Goal: Information Seeking & Learning: Learn about a topic

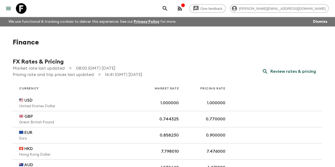
click at [6, 8] on icon "menu" at bounding box center [8, 8] width 6 height 6
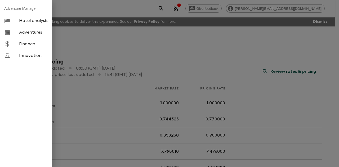
click at [26, 33] on span "Adventures" at bounding box center [33, 32] width 29 height 5
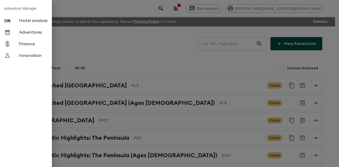
click at [227, 45] on div at bounding box center [169, 83] width 339 height 167
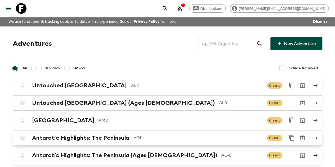
scroll to position [27, 0]
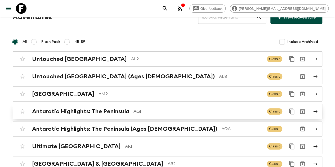
click at [166, 112] on p "AQ1" at bounding box center [198, 111] width 129 height 6
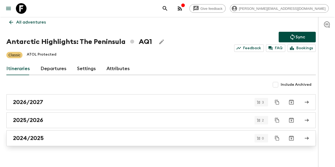
scroll to position [21, 0]
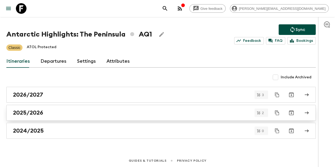
click at [80, 115] on div "2025/2026" at bounding box center [156, 112] width 286 height 7
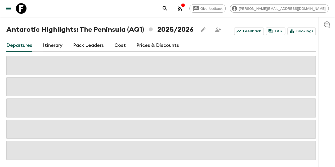
click at [156, 45] on link "Prices & Discounts" at bounding box center [158, 45] width 43 height 13
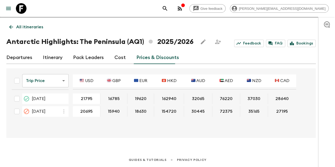
click at [56, 78] on body "Give feedback [PERSON_NAME][EMAIL_ADDRESS][DOMAIN_NAME] We use functional & tra…" at bounding box center [167, 79] width 335 height 176
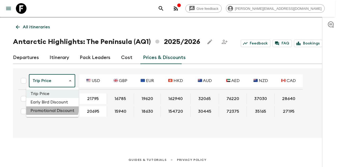
click at [51, 108] on li "Promotional Discount" at bounding box center [52, 111] width 52 height 8
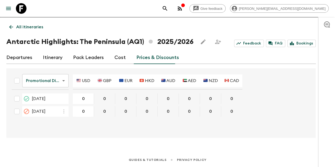
click at [36, 27] on p "All itineraries" at bounding box center [29, 27] width 27 height 6
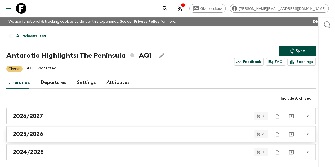
scroll to position [21, 0]
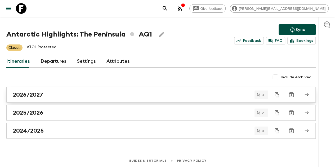
click at [60, 95] on div "2026/2027" at bounding box center [156, 94] width 286 height 7
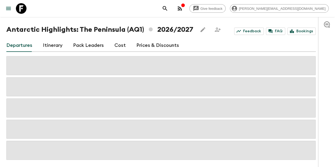
click at [162, 43] on link "Prices & Discounts" at bounding box center [158, 45] width 43 height 13
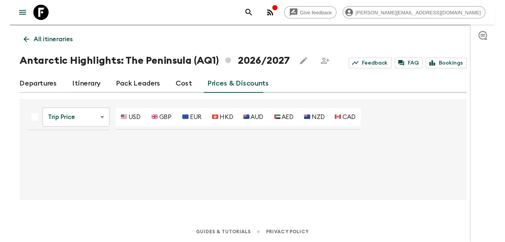
scroll to position [9, 0]
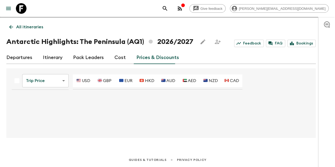
click at [55, 80] on body "Give feedback [PERSON_NAME][EMAIL_ADDRESS][DOMAIN_NAME] We use functional & tra…" at bounding box center [167, 79] width 335 height 176
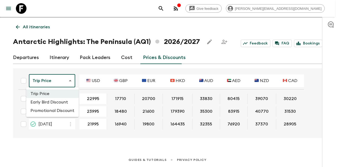
click at [48, 112] on li "Promotional Discount" at bounding box center [52, 111] width 52 height 8
